Goal: Transaction & Acquisition: Purchase product/service

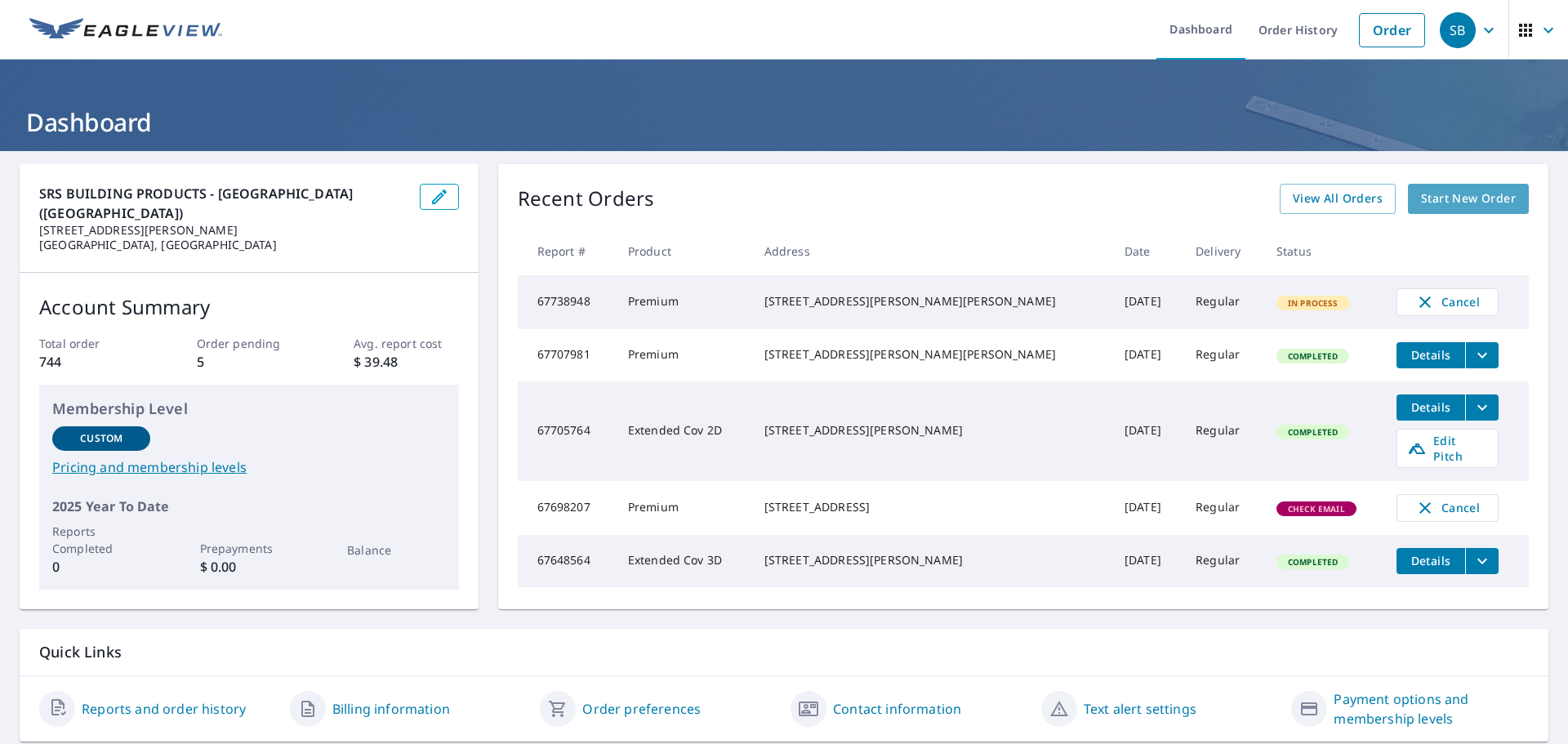
click at [1448, 201] on span "Start New Order" at bounding box center [1468, 199] width 94 height 21
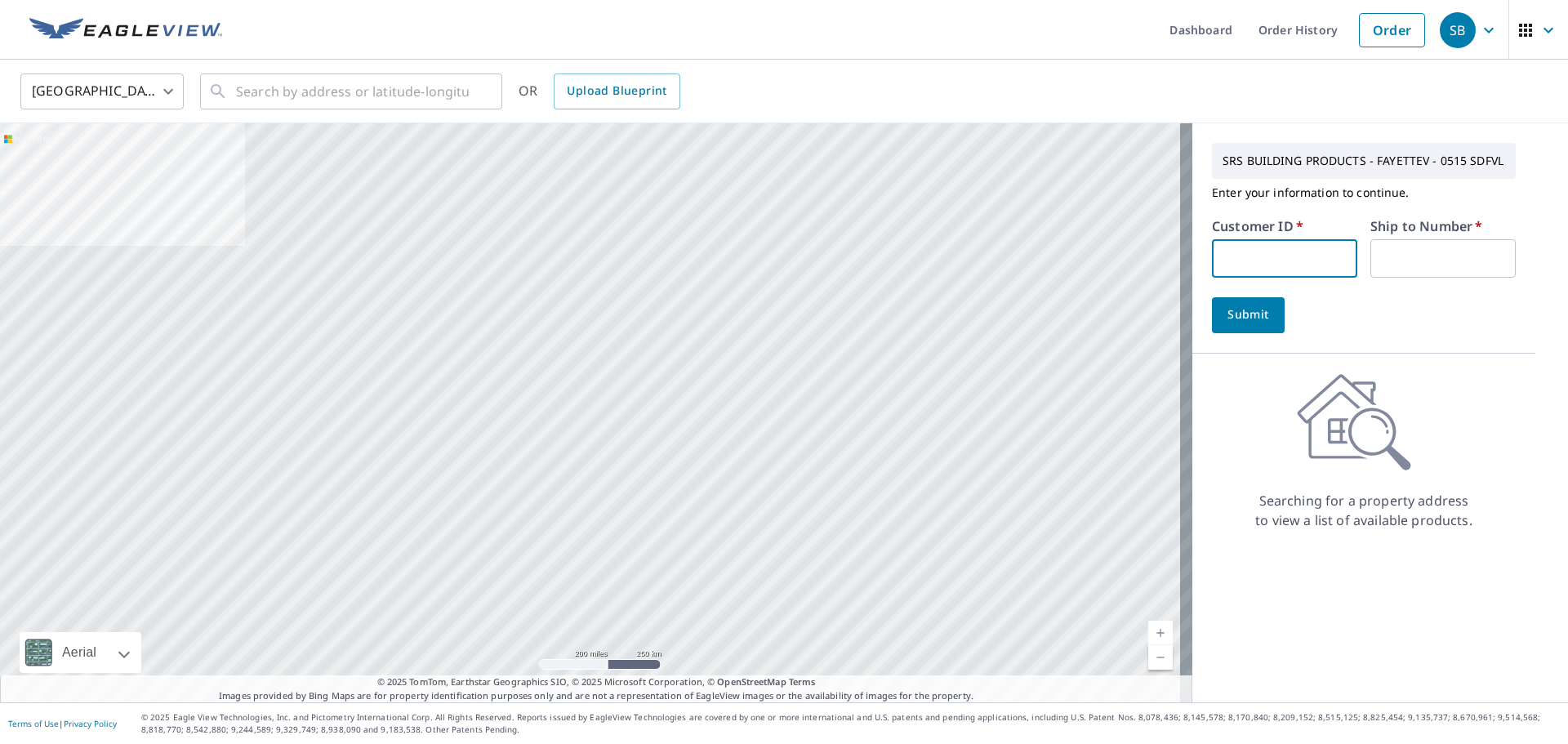
click at [1220, 253] on input "text" at bounding box center [1284, 259] width 145 height 38
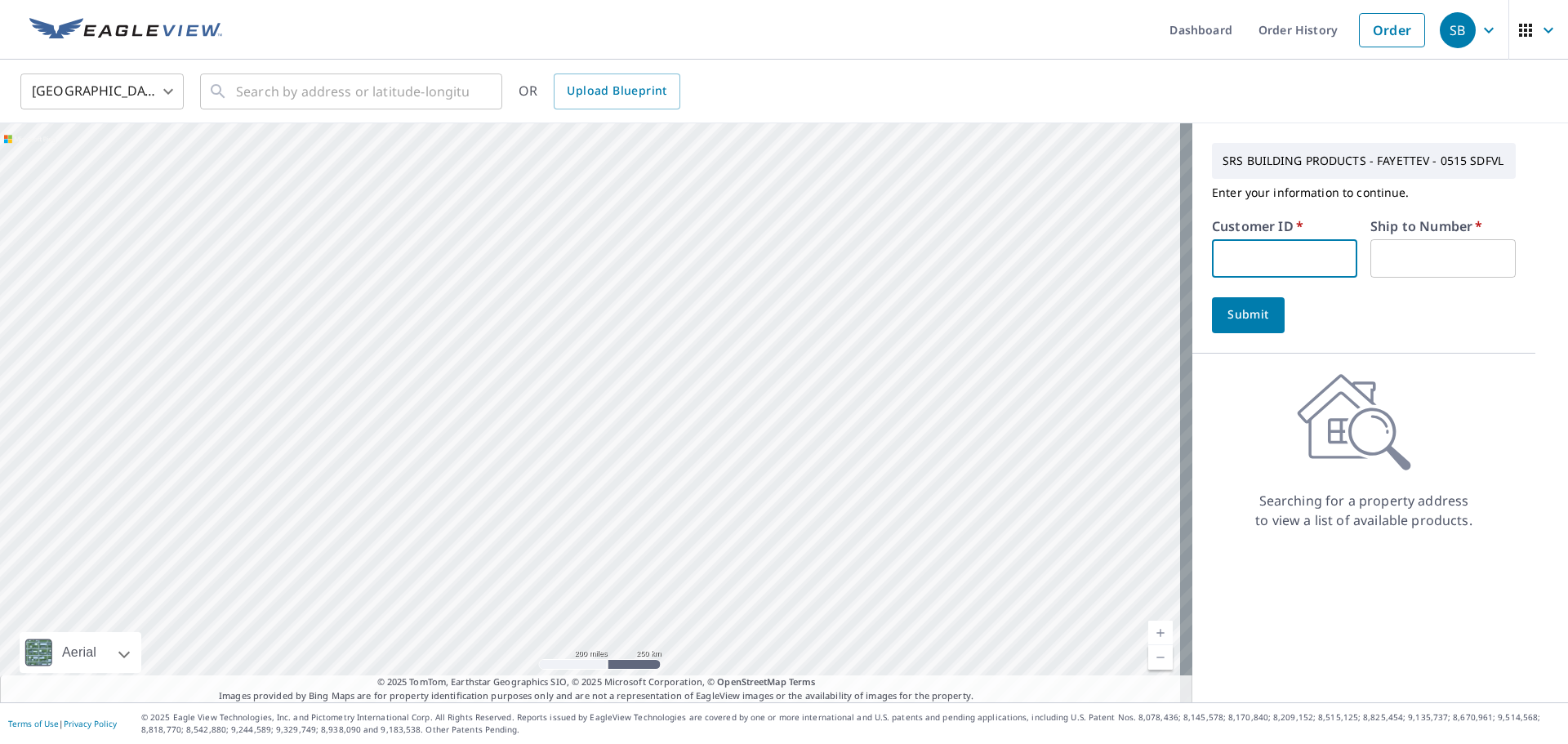
type input "S012067"
click at [1400, 261] on input "text" at bounding box center [1443, 259] width 145 height 38
type input "1"
click at [1251, 313] on span "Submit" at bounding box center [1248, 315] width 46 height 21
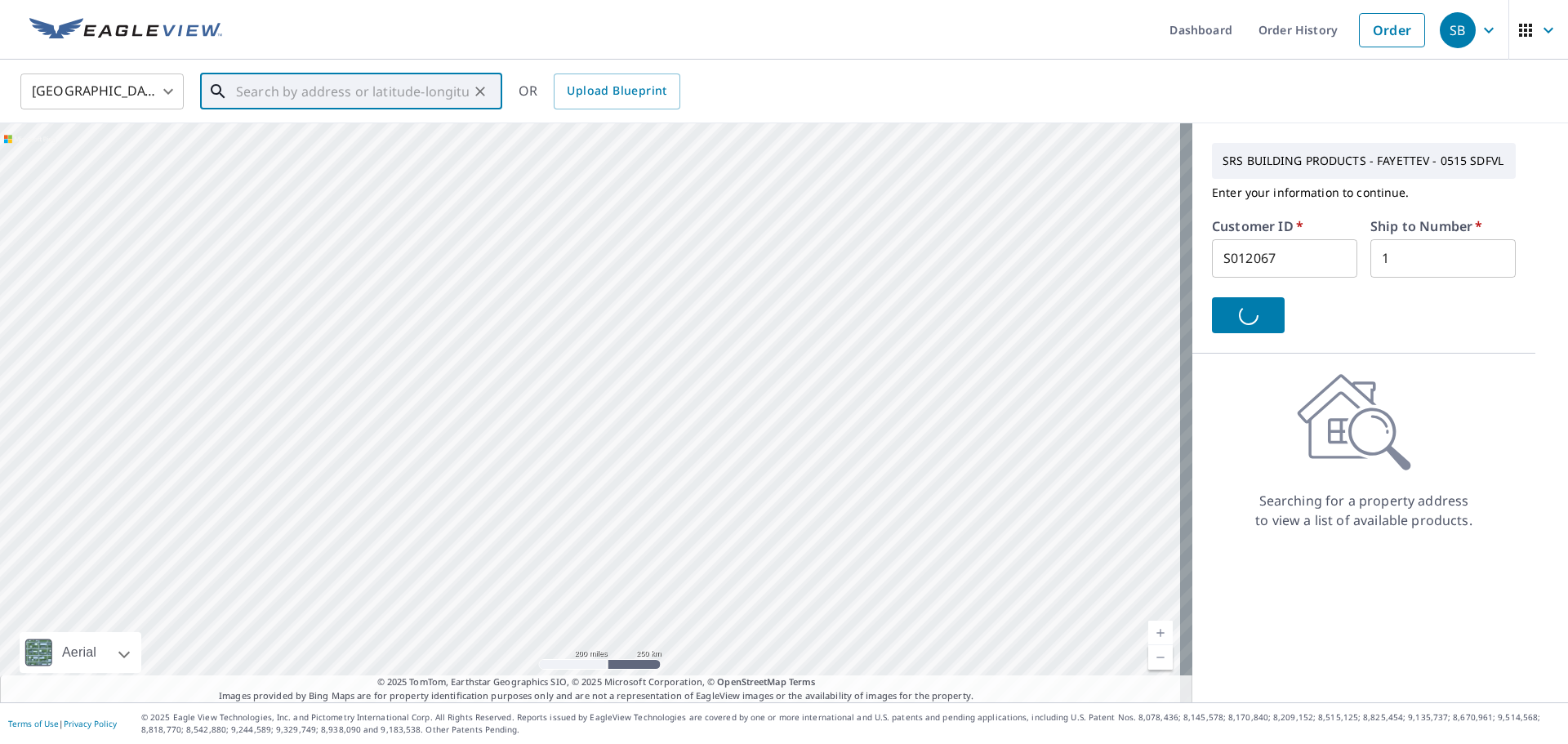
click at [267, 86] on input "text" at bounding box center [352, 92] width 233 height 45
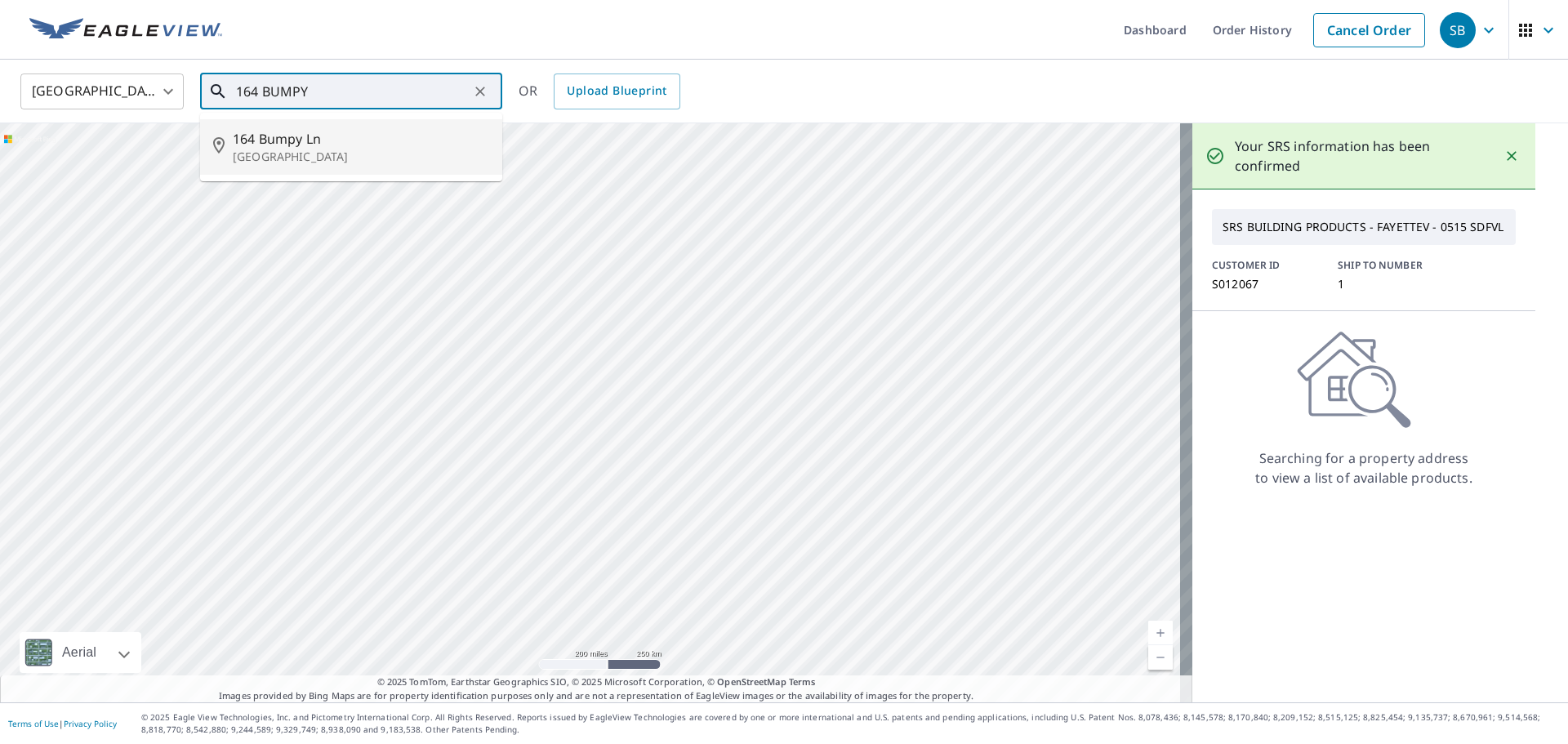
click at [296, 149] on p "[GEOGRAPHIC_DATA]" at bounding box center [361, 157] width 257 height 16
type input "[STREET_ADDRESS]"
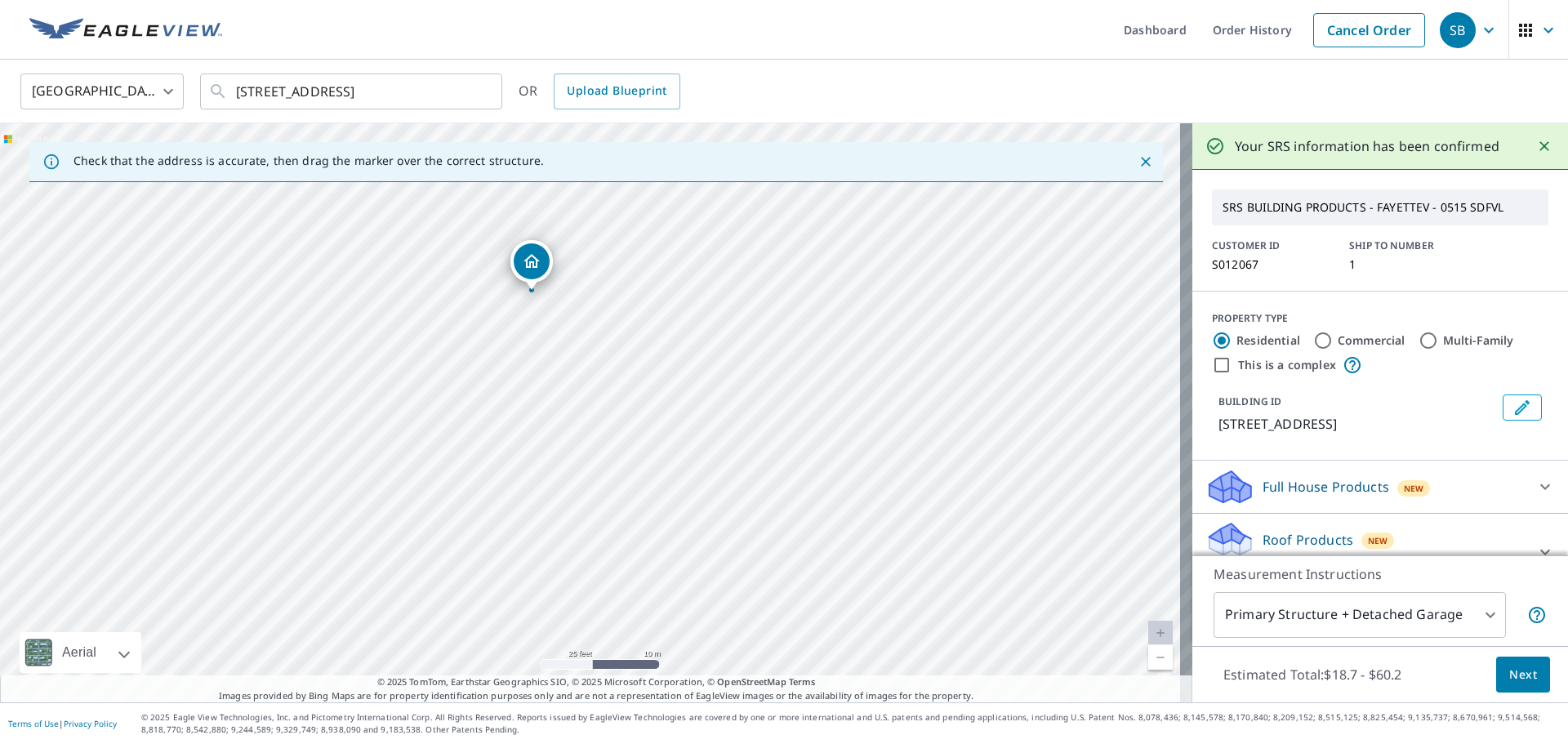
drag, startPoint x: 539, startPoint y: 236, endPoint x: 536, endPoint y: 263, distance: 27.2
click at [1524, 665] on button "Next" at bounding box center [1523, 675] width 54 height 37
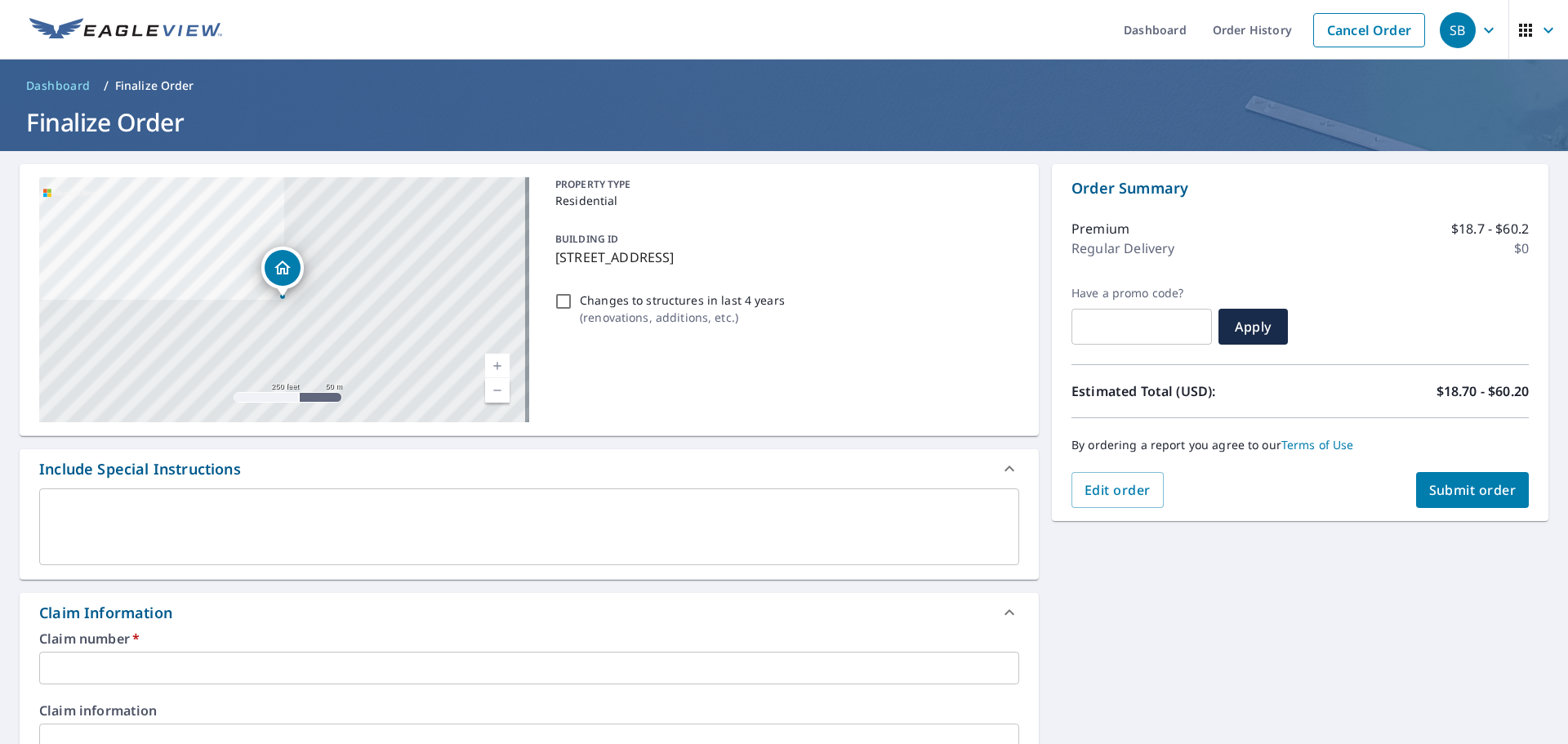
drag, startPoint x: 754, startPoint y: 257, endPoint x: 538, endPoint y: 255, distance: 216.0
click at [505, 257] on div "[STREET_ADDRESS] A standard road map Aerial A detailed look from above Labels L…" at bounding box center [530, 300] width 1019 height 272
drag, startPoint x: 791, startPoint y: 250, endPoint x: 767, endPoint y: 255, distance: 24.5
click at [767, 255] on p "[STREET_ADDRESS]" at bounding box center [784, 258] width 457 height 20
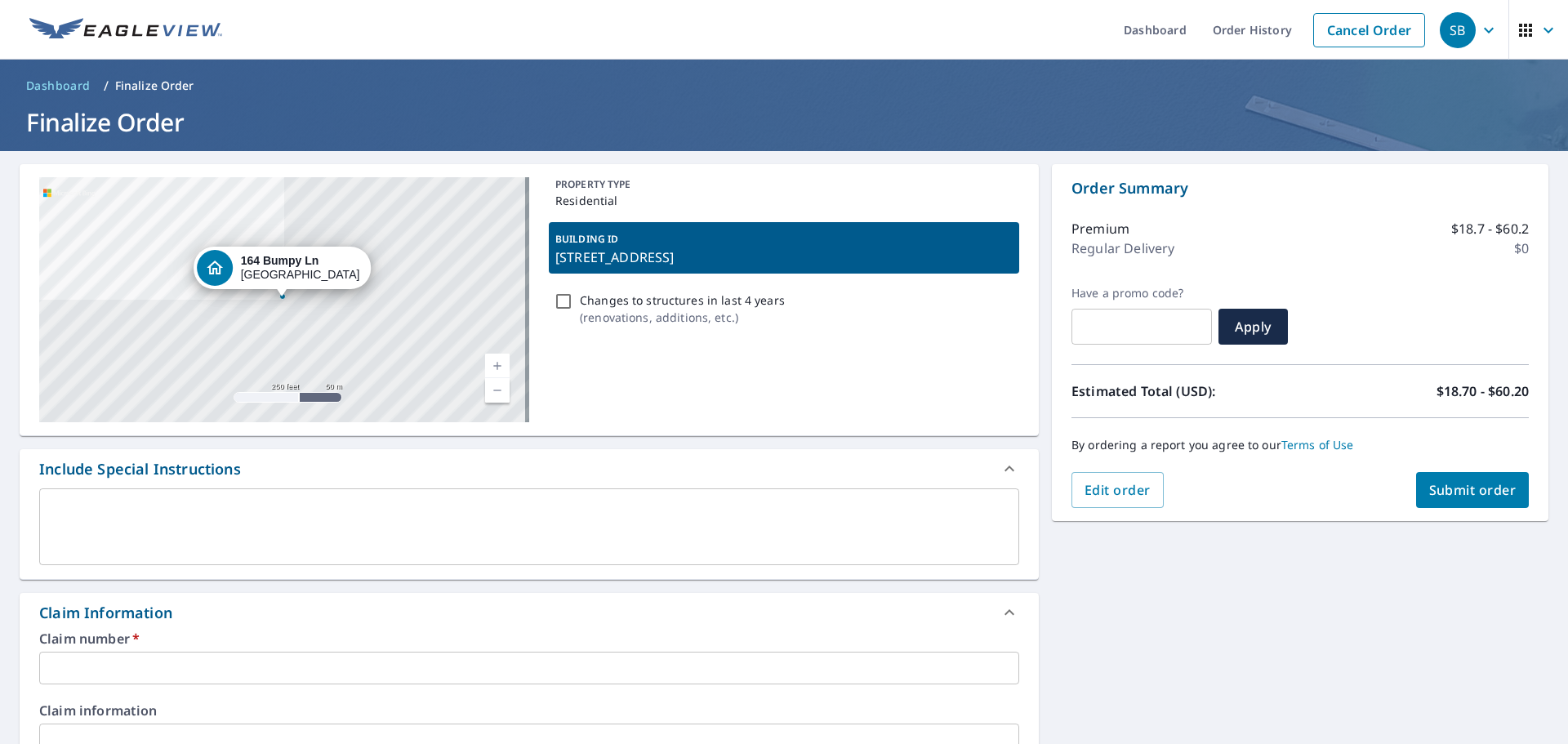
drag, startPoint x: 767, startPoint y: 255, endPoint x: 723, endPoint y: 348, distance: 102.9
click at [723, 348] on div "PROPERTY TYPE Residential BUILDING ID [STREET_ADDRESS] Changes to structures in…" at bounding box center [784, 299] width 471 height 245
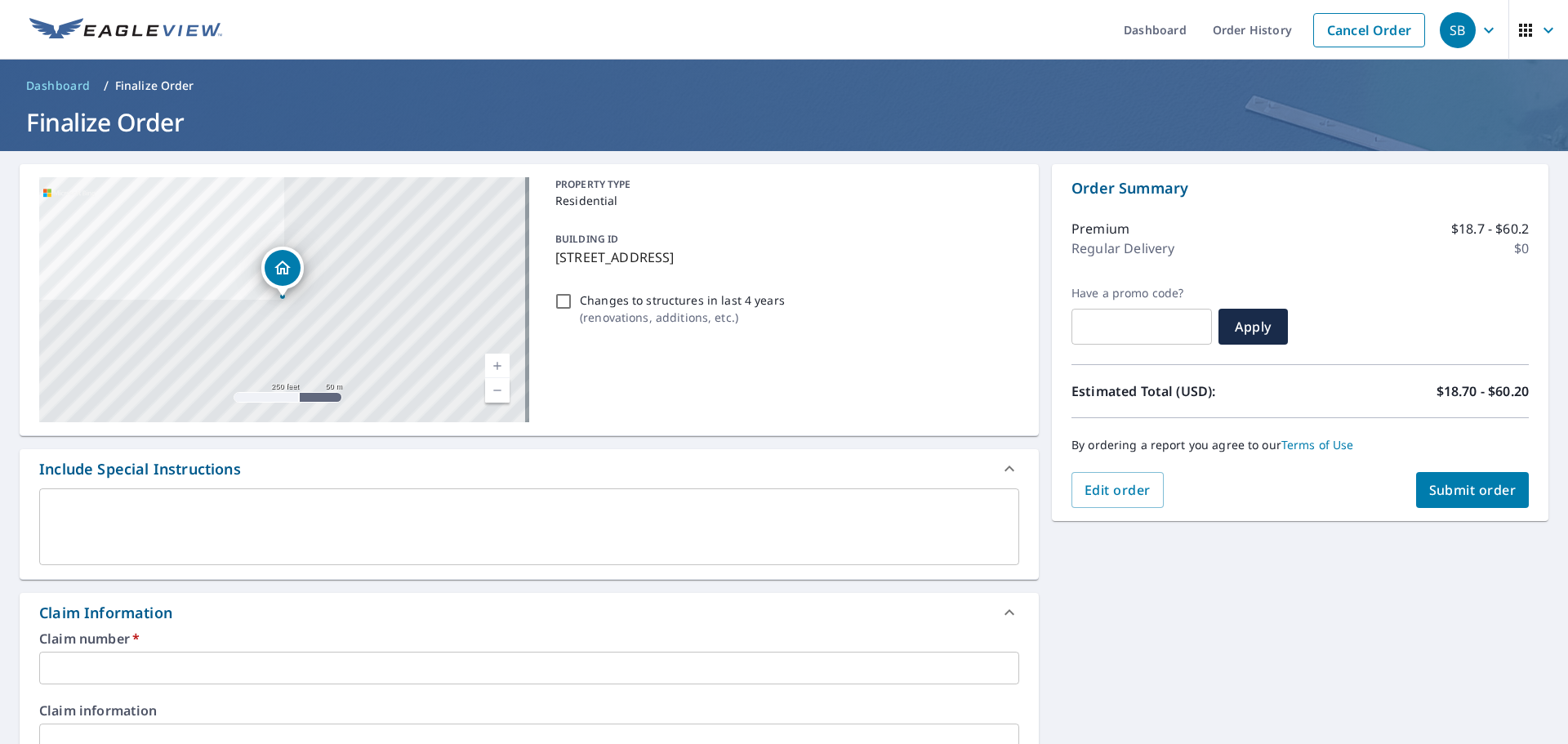
drag, startPoint x: 780, startPoint y: 258, endPoint x: 545, endPoint y: 268, distance: 235.2
click at [549, 268] on div "BUILDING ID [STREET_ADDRESS]" at bounding box center [784, 248] width 471 height 52
checkbox input "true"
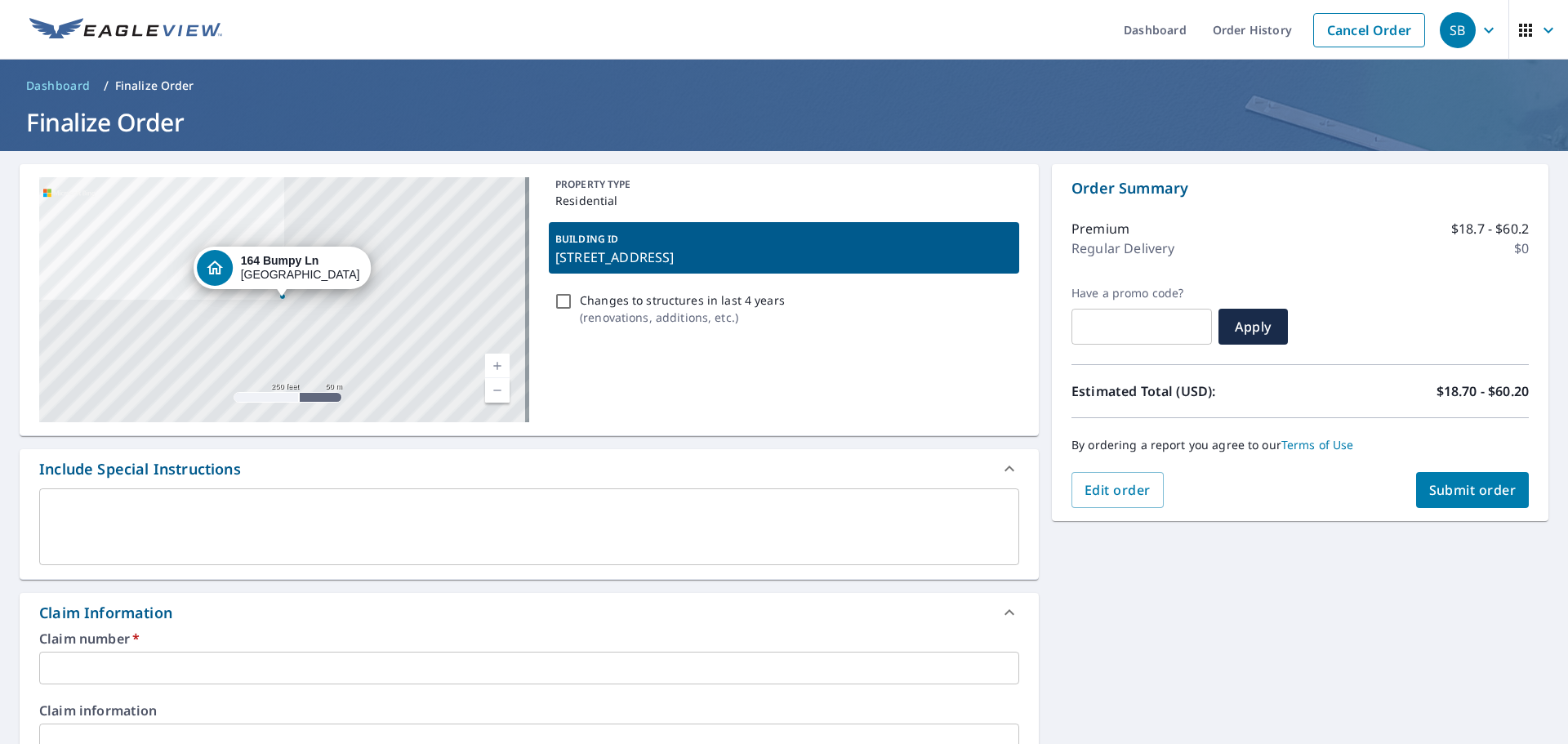
copy p "[STREET_ADDRESS]"
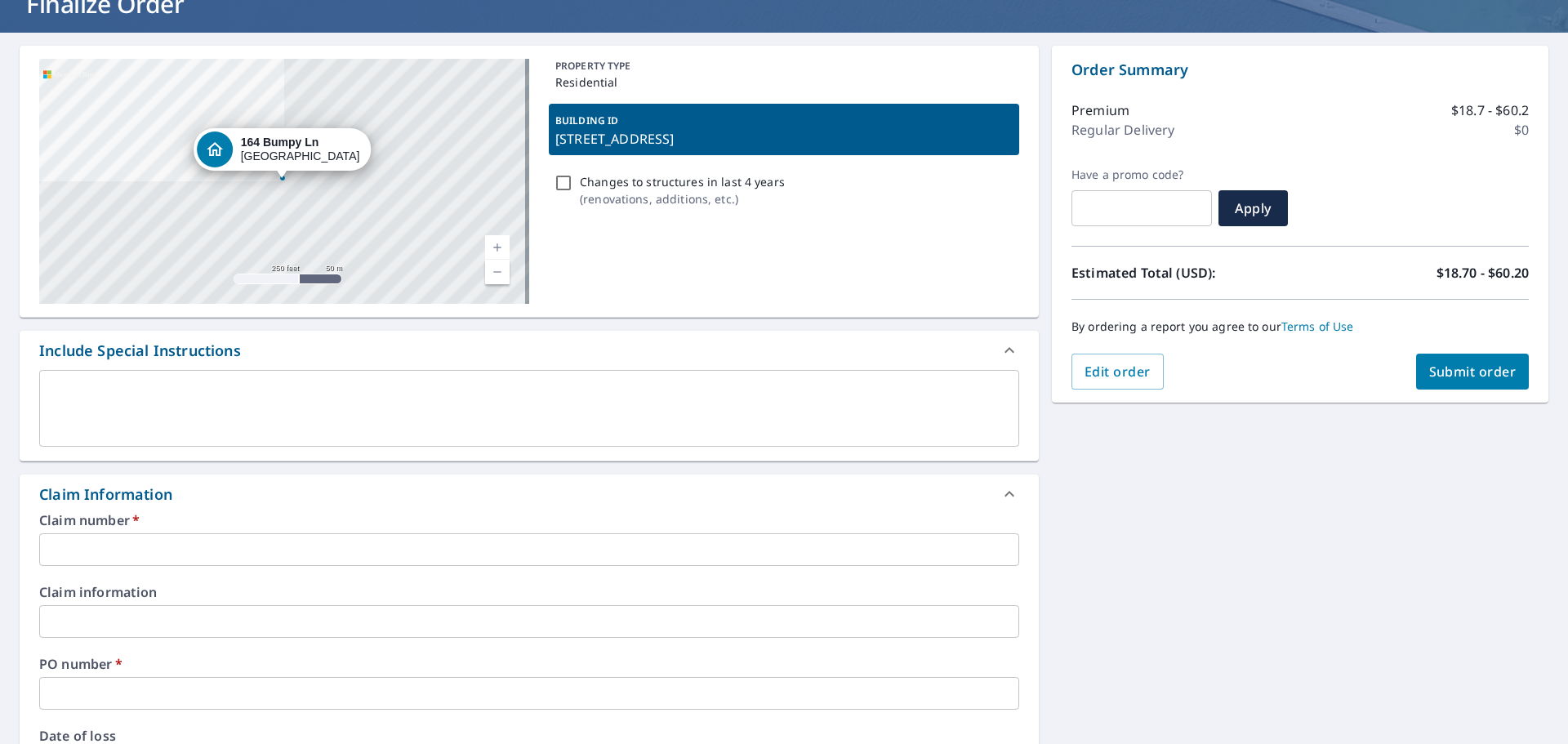
scroll to position [408, 0]
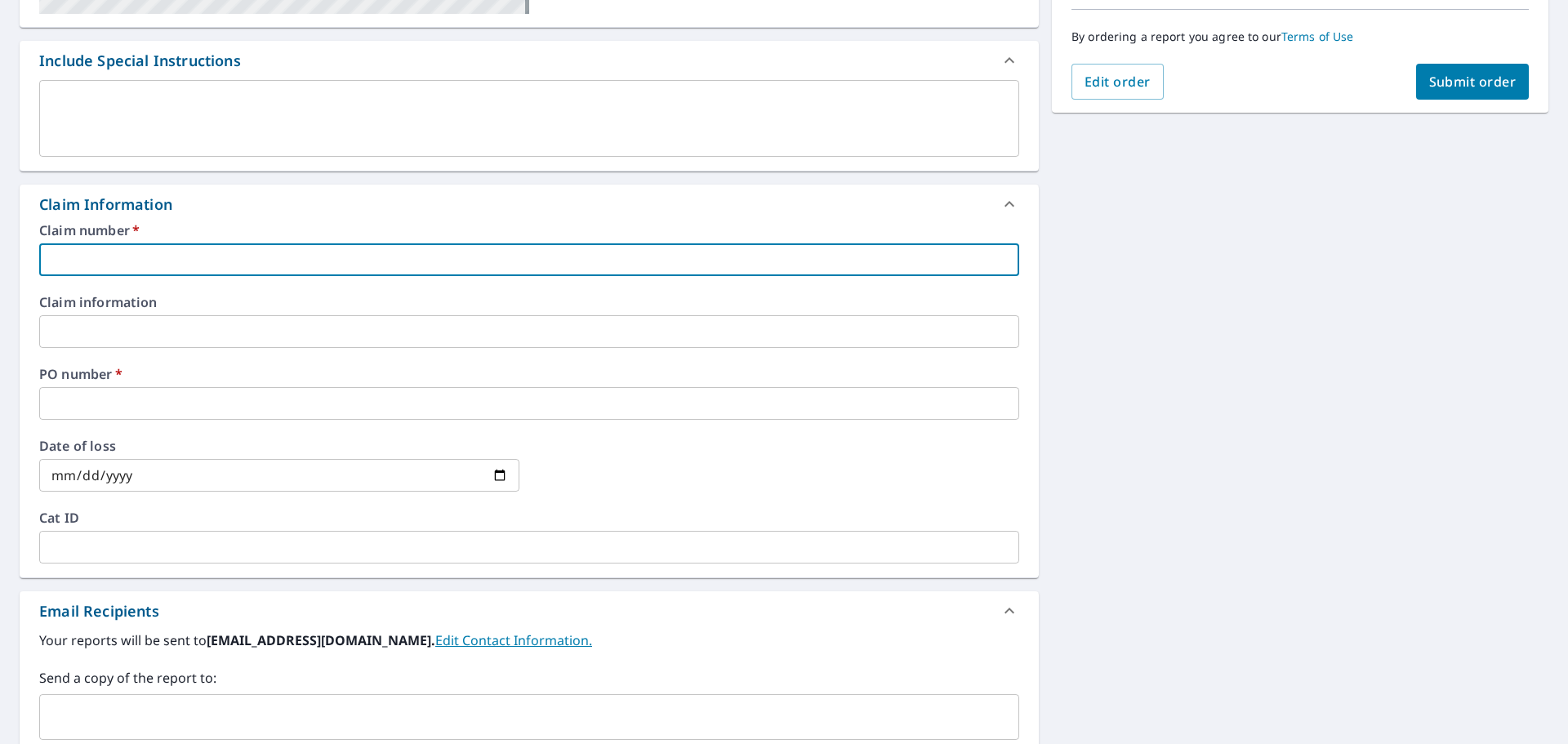
paste input "[STREET_ADDRESS]"
type input "[STREET_ADDRESS]"
checkbox input "true"
type input "[STREET_ADDRESS]"
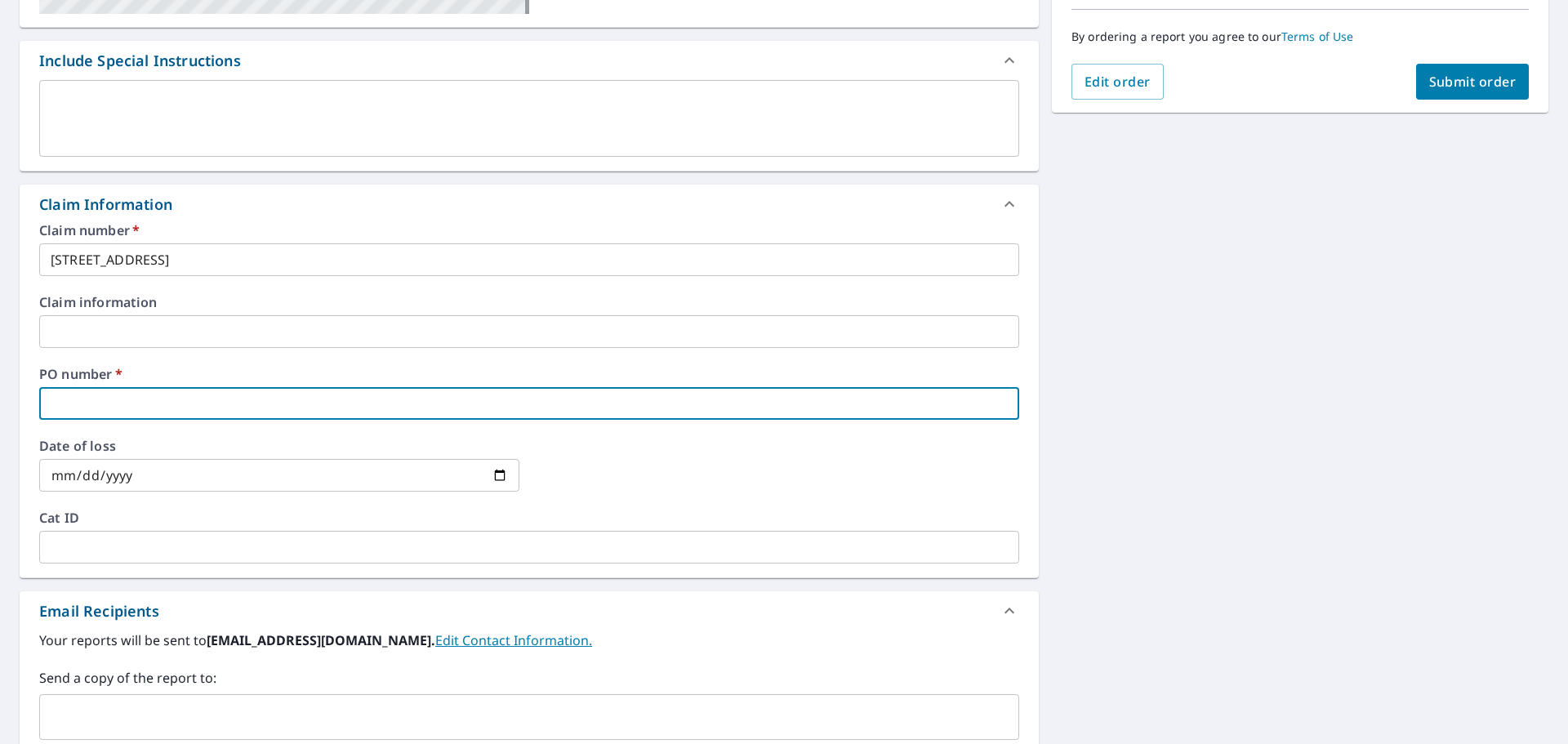
paste input "[STREET_ADDRESS]"
type input "[STREET_ADDRESS]"
checkbox input "true"
type input "[STREET_ADDRESS]"
click at [1488, 64] on button "Submit order" at bounding box center [1473, 82] width 113 height 36
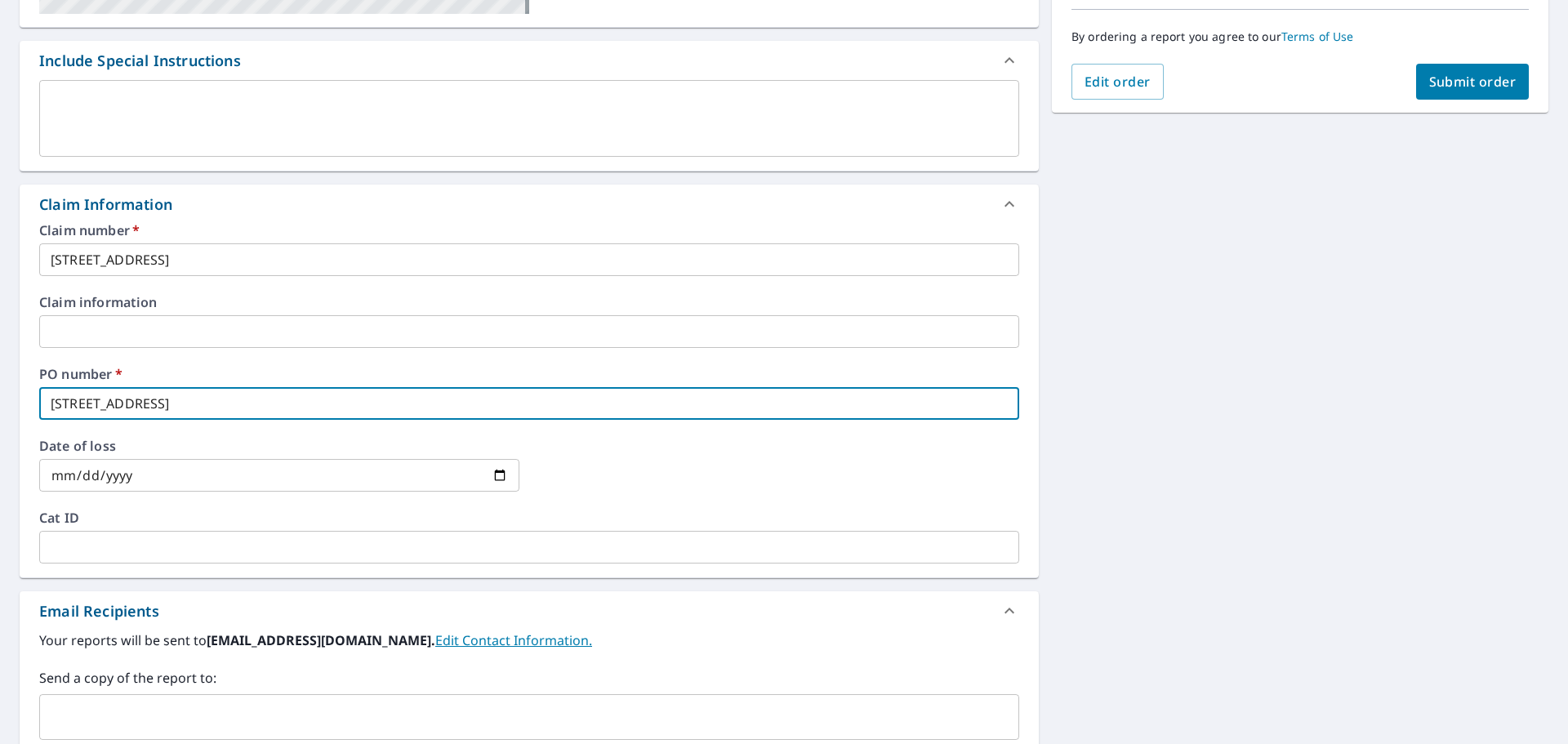
checkbox input "true"
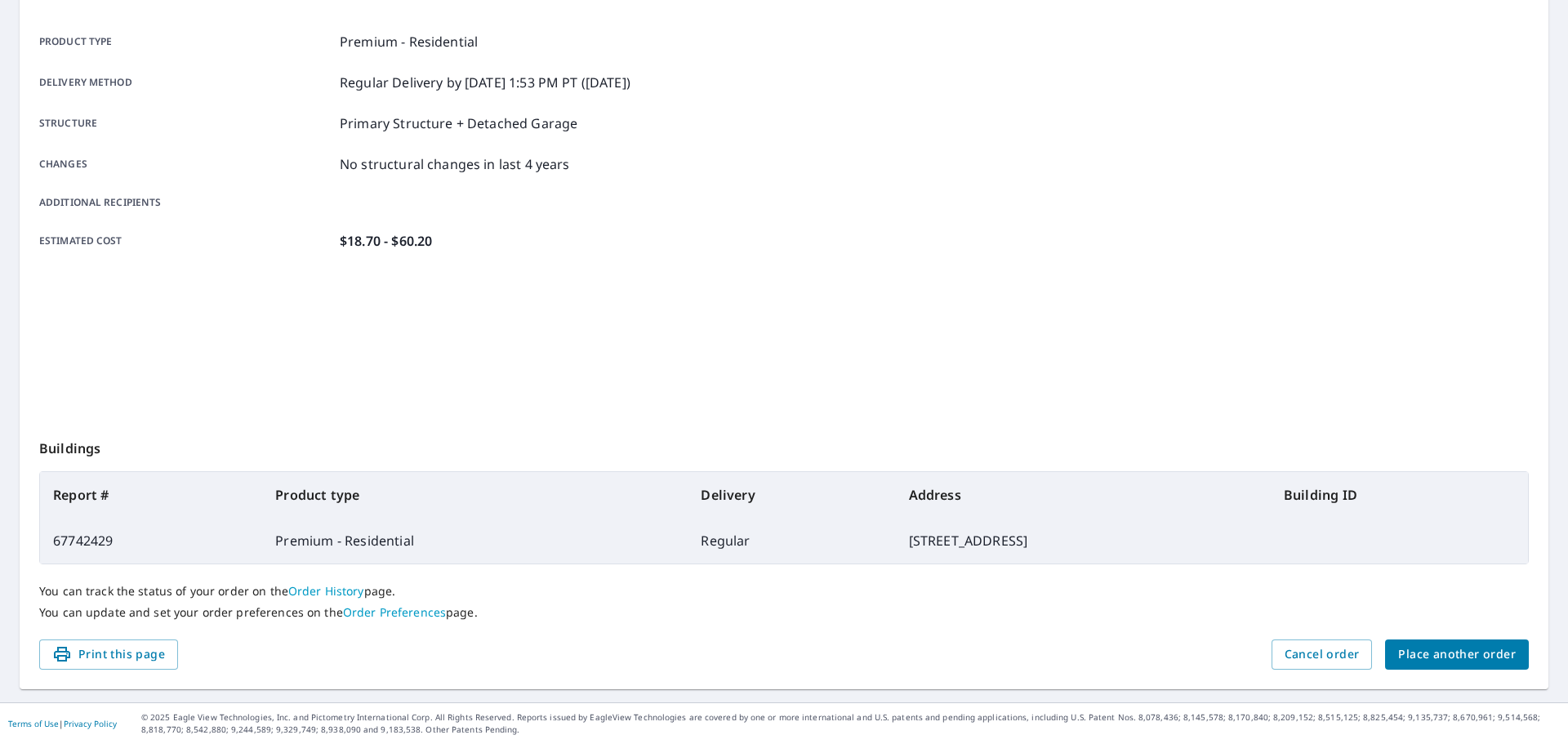
scroll to position [218, 0]
